Goal: Task Accomplishment & Management: Complete application form

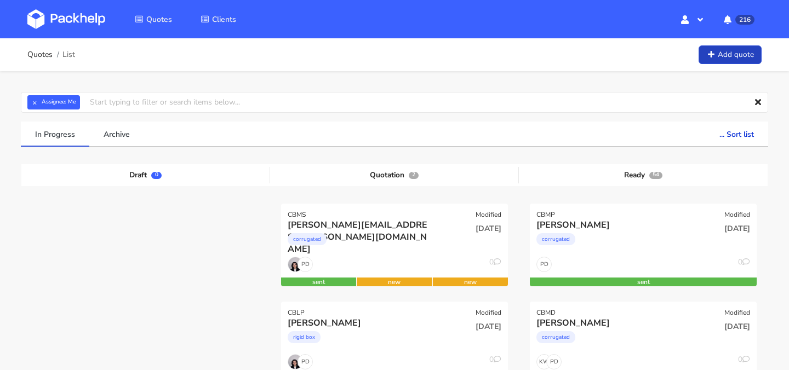
click at [735, 59] on link "Add quote" at bounding box center [730, 54] width 63 height 19
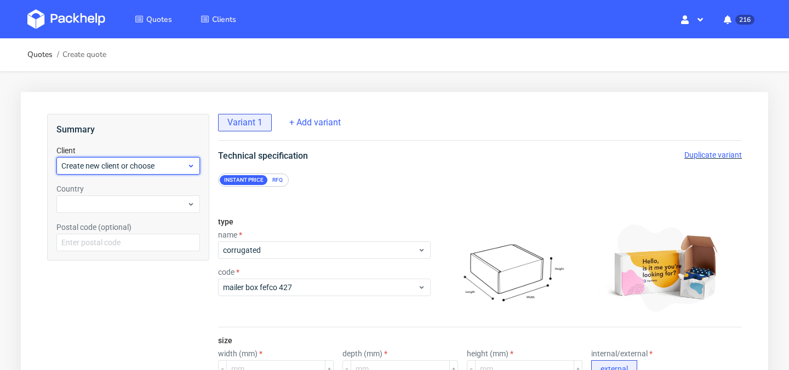
click at [162, 163] on span "Create new client or choose" at bounding box center [123, 166] width 125 height 11
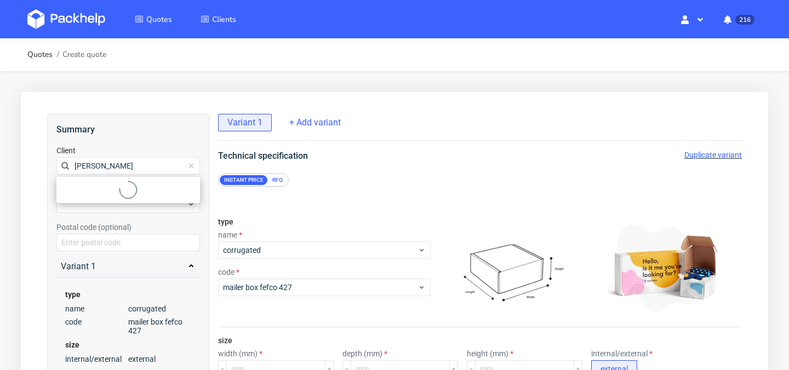
type input "[PERSON_NAME]"
click at [126, 184] on circle at bounding box center [128, 190] width 17 height 17
click at [115, 188] on div "Add new client" at bounding box center [128, 191] width 135 height 20
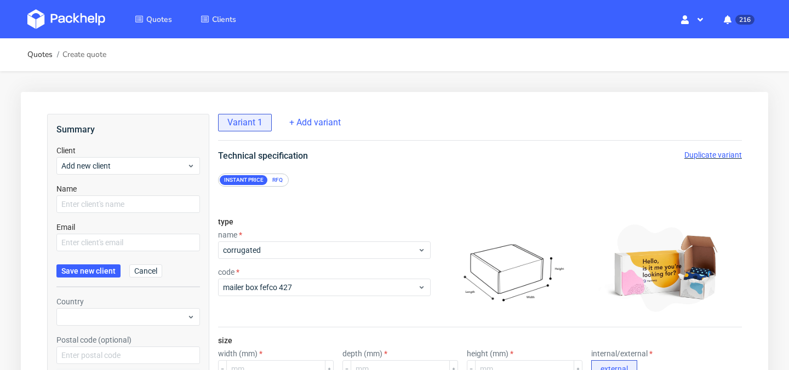
click at [110, 194] on div "Name" at bounding box center [128, 199] width 144 height 30
click at [107, 203] on input "text" at bounding box center [128, 205] width 144 height 18
type input "[PERSON_NAME]"
click at [106, 239] on input "text" at bounding box center [128, 243] width 144 height 18
paste input "[EMAIL_ADDRESS][DOMAIN_NAME]"
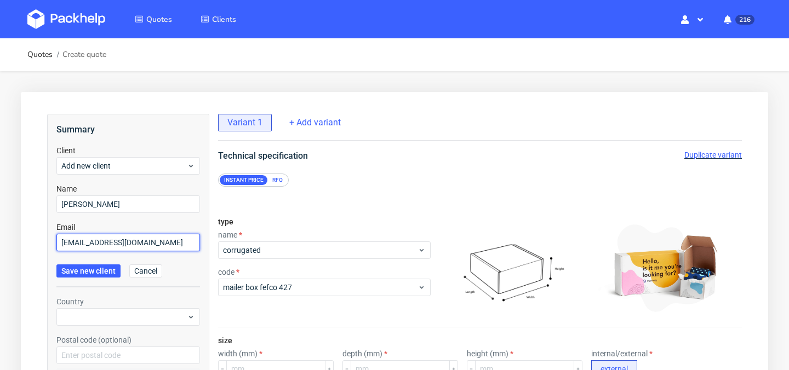
type input "[EMAIL_ADDRESS][DOMAIN_NAME]"
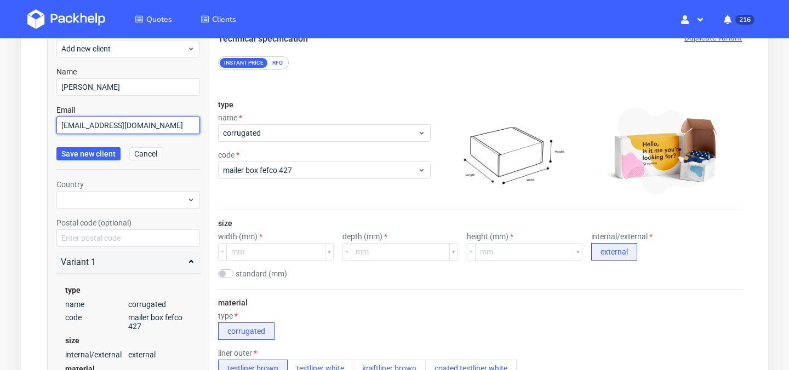
scroll to position [124, 0]
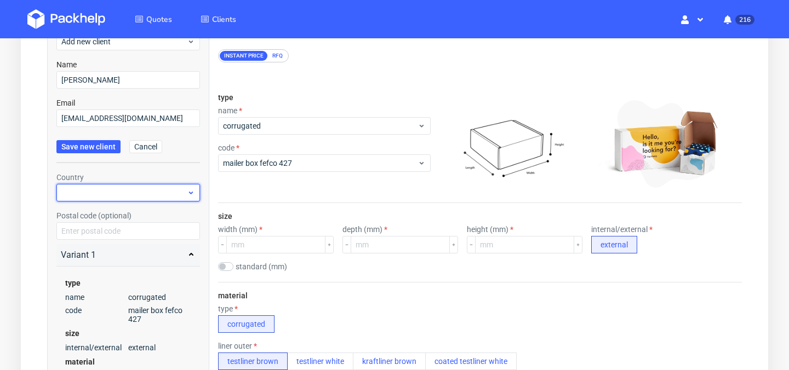
click at [123, 194] on div at bounding box center [128, 193] width 144 height 18
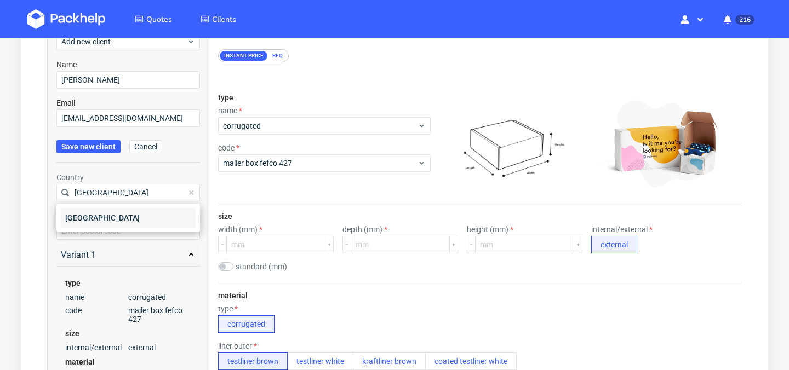
type input "[GEOGRAPHIC_DATA]"
click at [106, 216] on div "[GEOGRAPHIC_DATA]" at bounding box center [128, 218] width 135 height 20
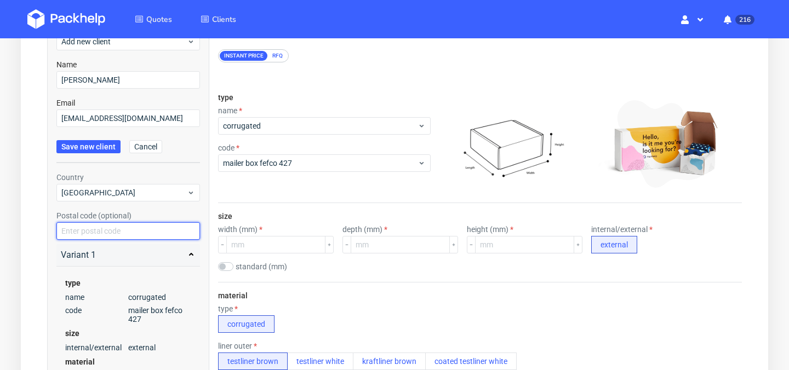
click at [107, 234] on input "text" at bounding box center [128, 231] width 144 height 18
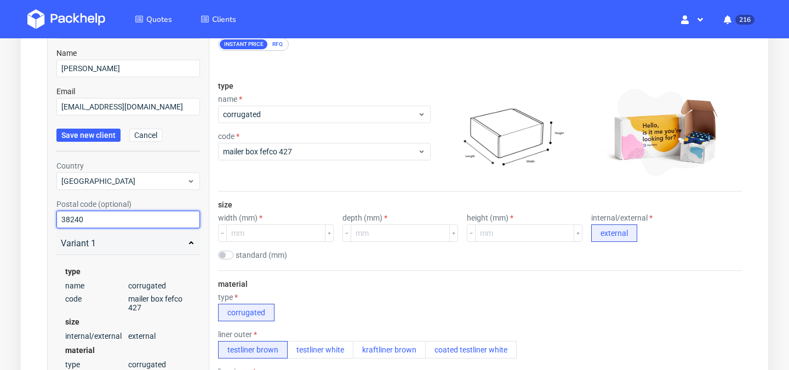
scroll to position [133, 0]
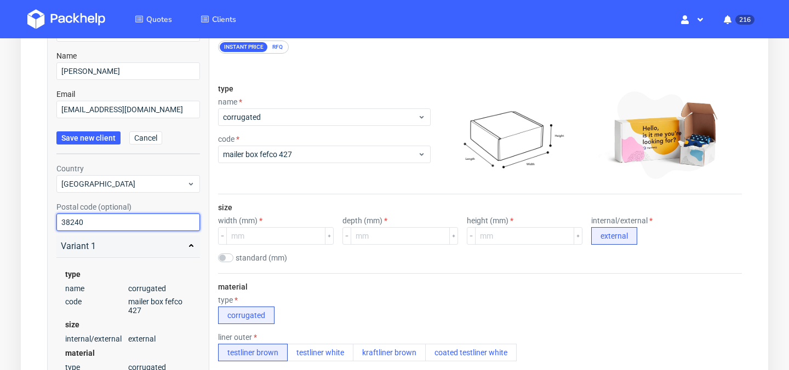
type input "38240"
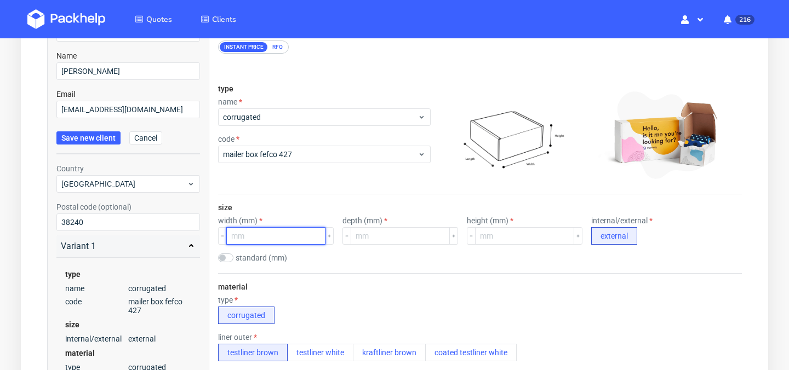
click at [262, 241] on input "number" at bounding box center [275, 236] width 99 height 18
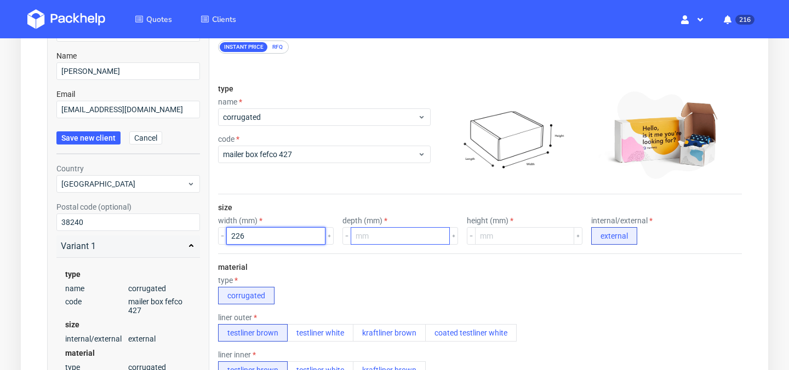
type input "226"
click at [374, 236] on input "number" at bounding box center [400, 236] width 99 height 18
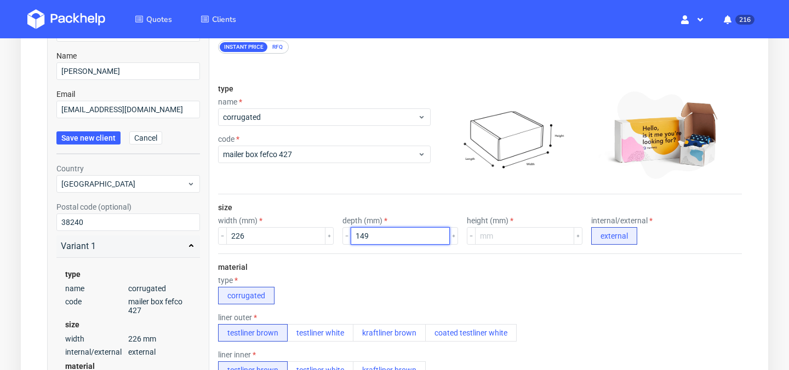
type input "149"
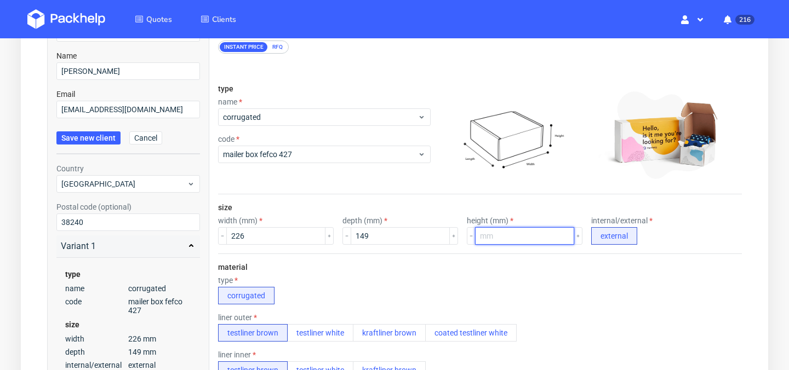
click at [496, 237] on input "number" at bounding box center [524, 236] width 99 height 18
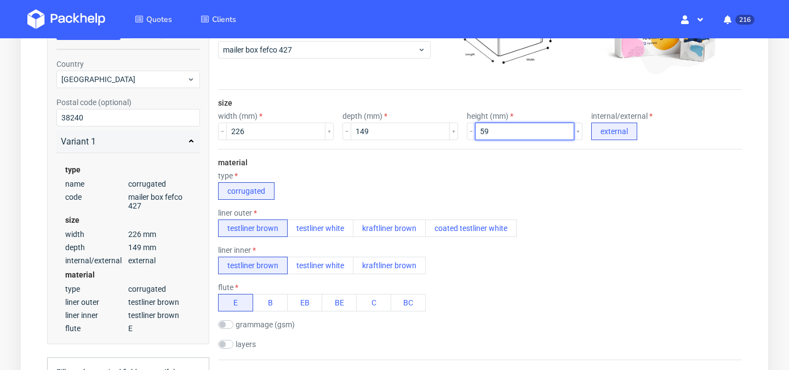
scroll to position [245, 0]
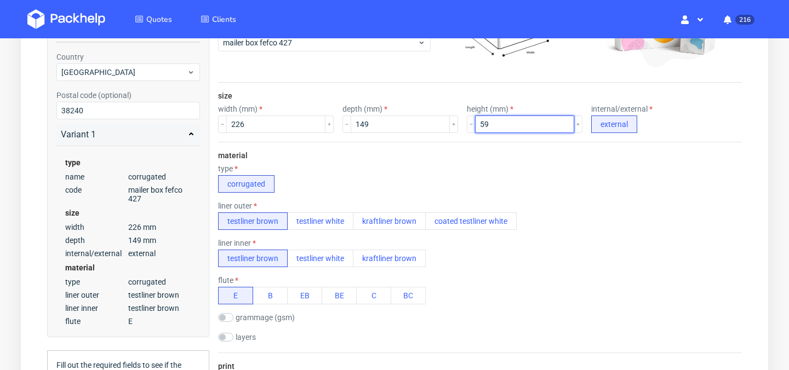
type input "59"
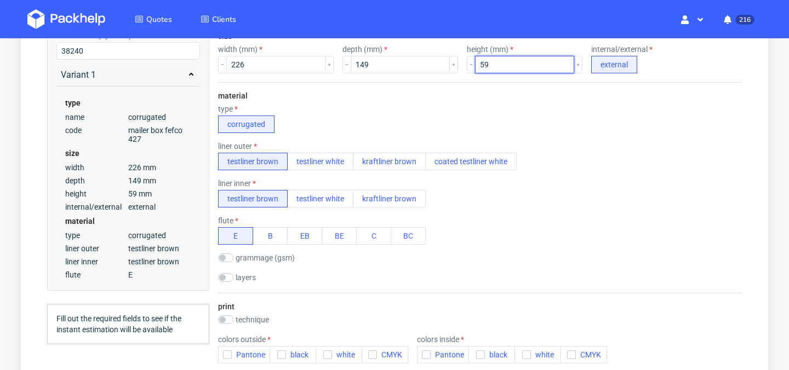
scroll to position [306, 0]
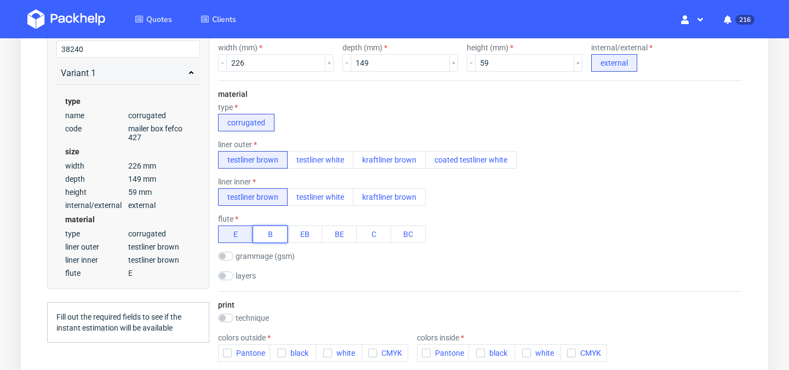
click at [267, 233] on button "B" at bounding box center [270, 235] width 35 height 18
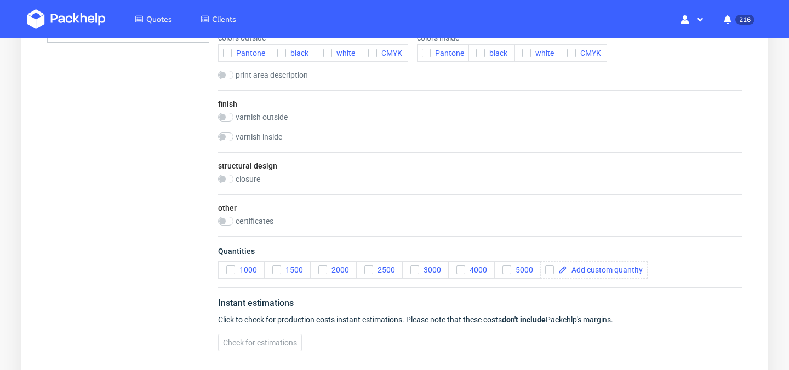
scroll to position [607, 0]
click at [221, 219] on input "checkbox" at bounding box center [225, 220] width 15 height 9
checkbox input "true"
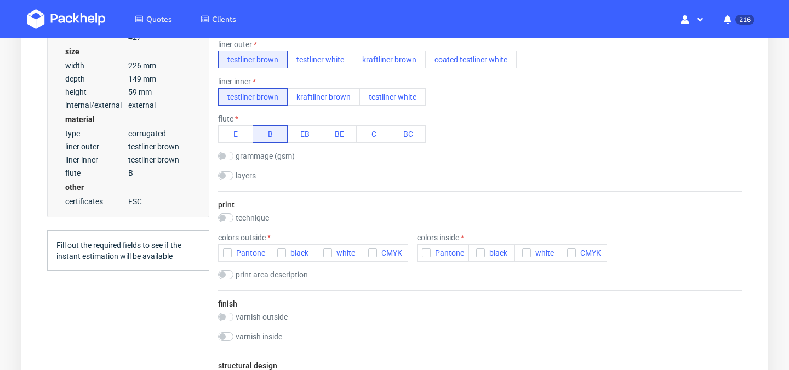
scroll to position [400, 0]
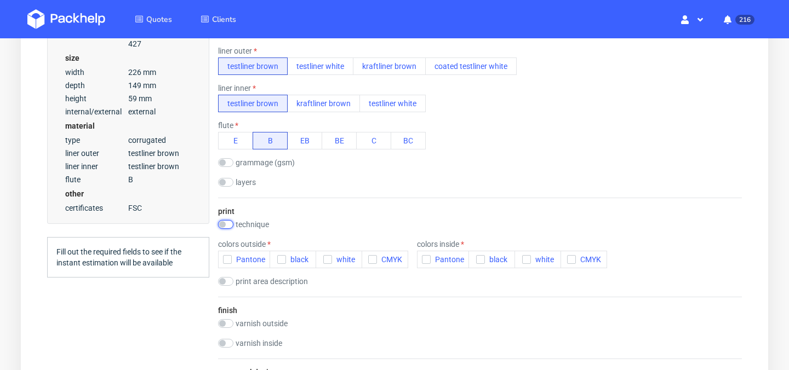
click at [219, 225] on input "checkbox" at bounding box center [225, 224] width 15 height 9
checkbox input "true"
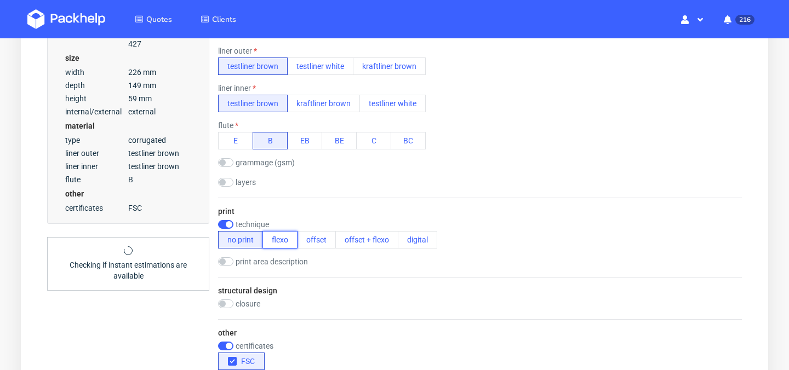
click at [290, 247] on button "flexo" at bounding box center [279, 240] width 35 height 18
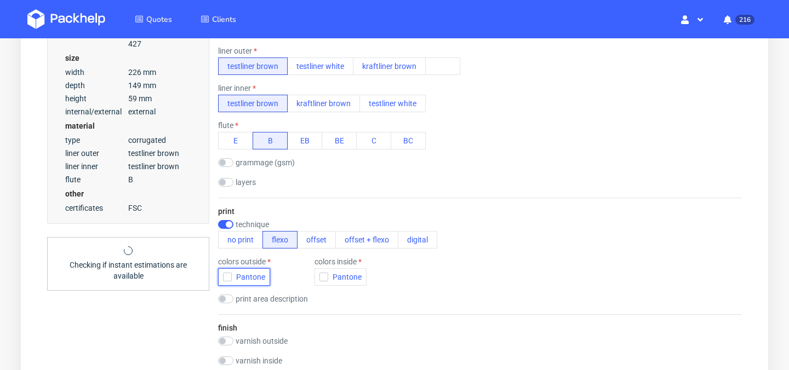
click at [228, 276] on use "button" at bounding box center [227, 278] width 5 height 4
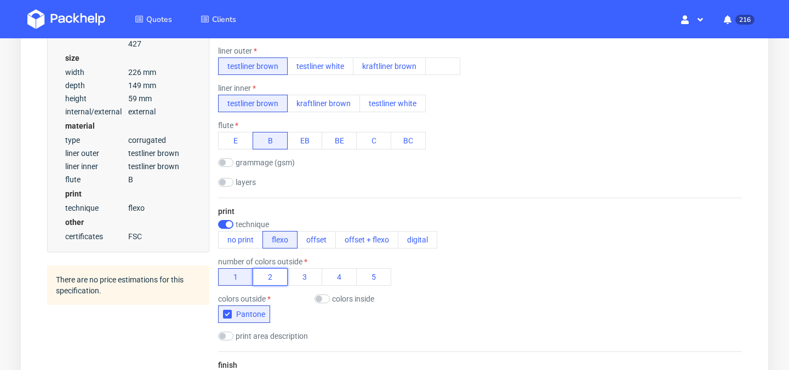
click at [267, 276] on button "2" at bounding box center [270, 277] width 35 height 18
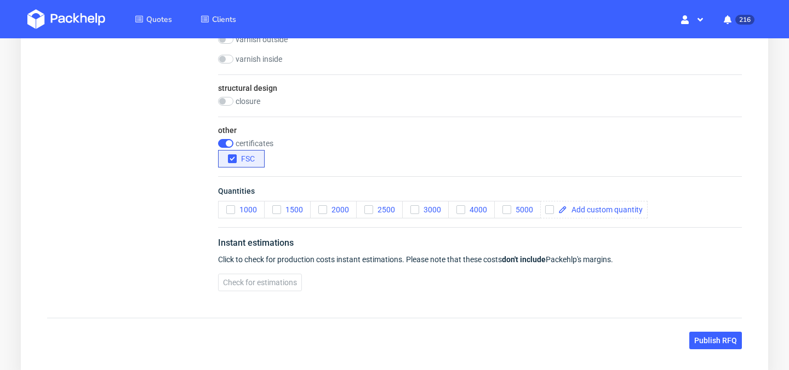
scroll to position [745, 0]
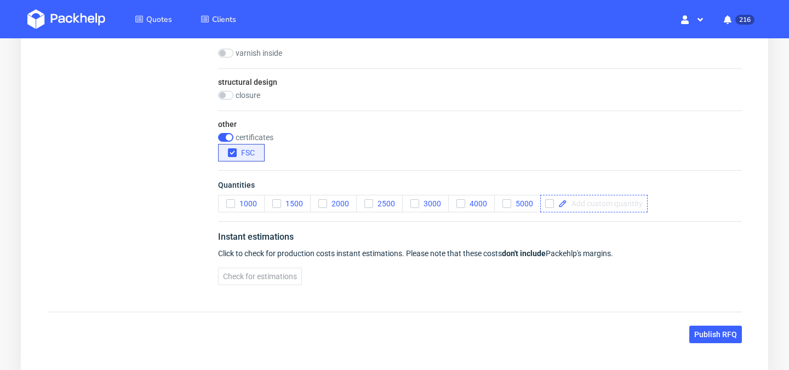
click at [598, 202] on span at bounding box center [605, 204] width 76 height 8
checkbox input "true"
click at [278, 281] on span "Check for estimations" at bounding box center [260, 277] width 74 height 8
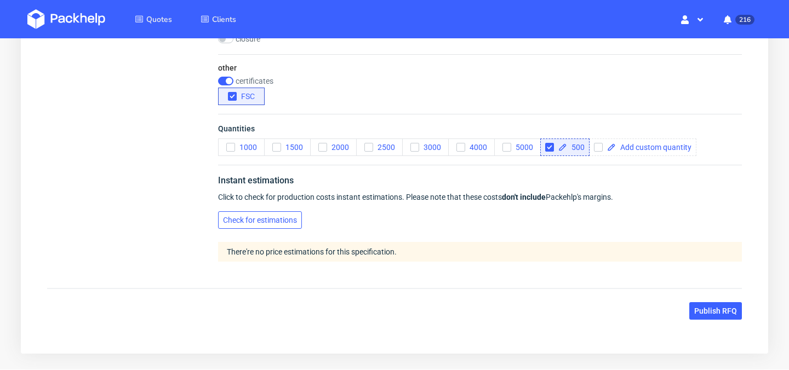
scroll to position [809, 0]
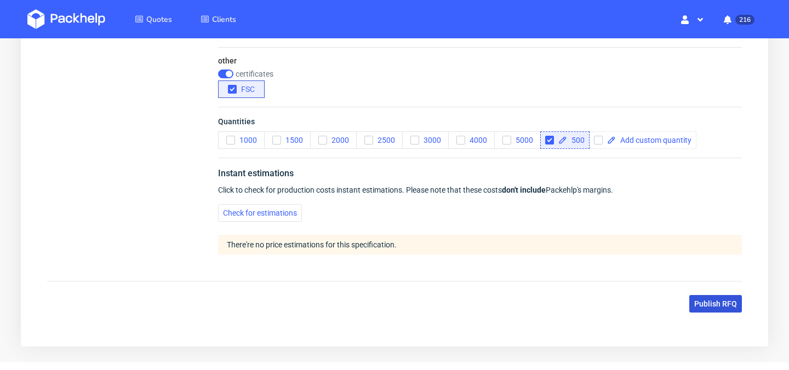
click at [708, 307] on span "Publish RFQ" at bounding box center [715, 304] width 43 height 8
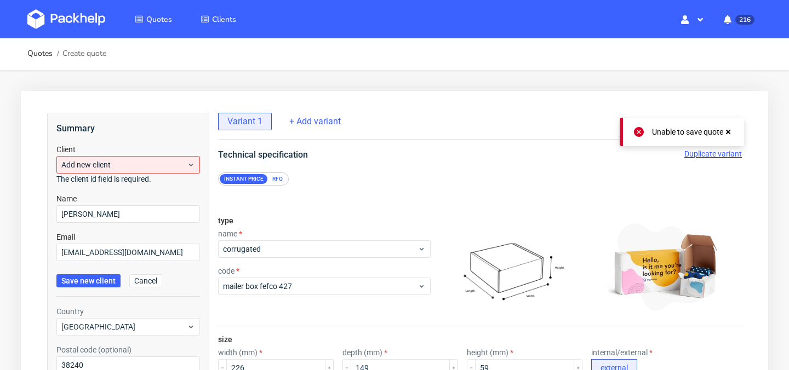
scroll to position [0, 0]
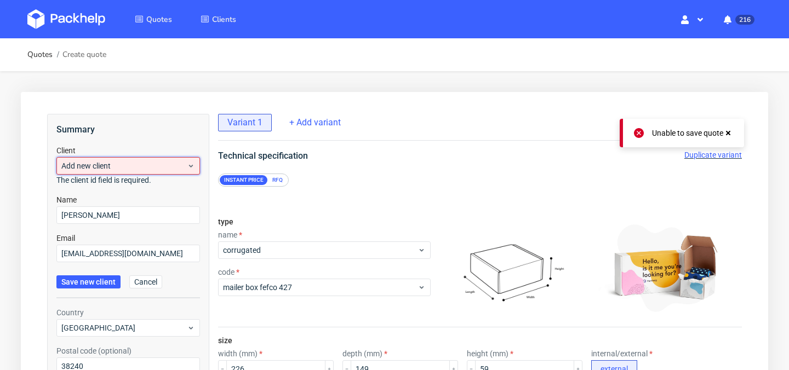
click at [160, 169] on span "Add new client" at bounding box center [123, 166] width 125 height 11
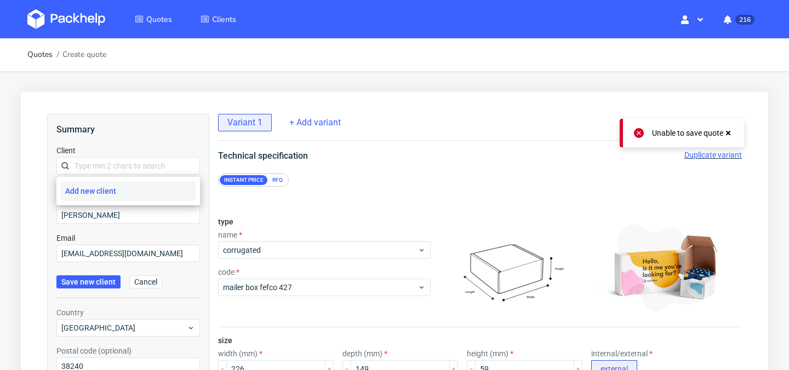
click at [134, 187] on div "Add new client" at bounding box center [128, 191] width 135 height 20
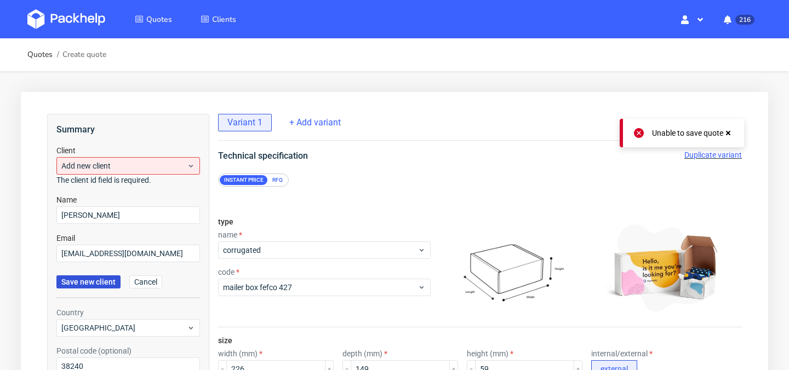
click at [93, 279] on span "Save new client" at bounding box center [88, 282] width 54 height 8
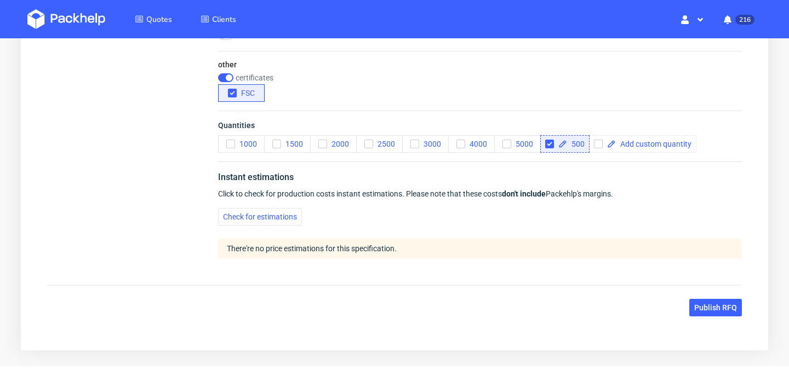
scroll to position [839, 0]
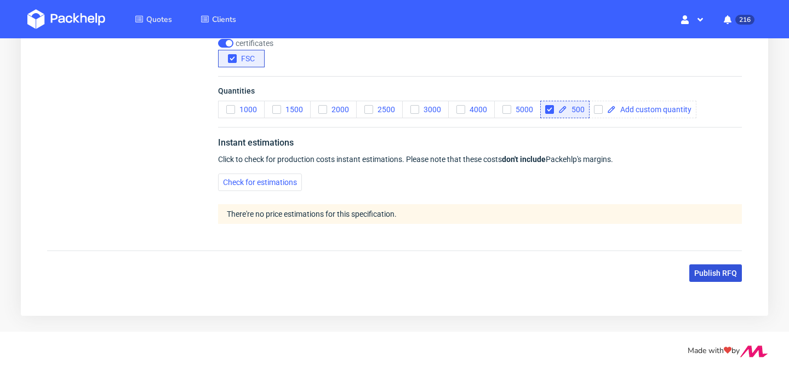
click at [714, 271] on span "Publish RFQ" at bounding box center [715, 274] width 43 height 8
